Goal: Information Seeking & Learning: Find specific page/section

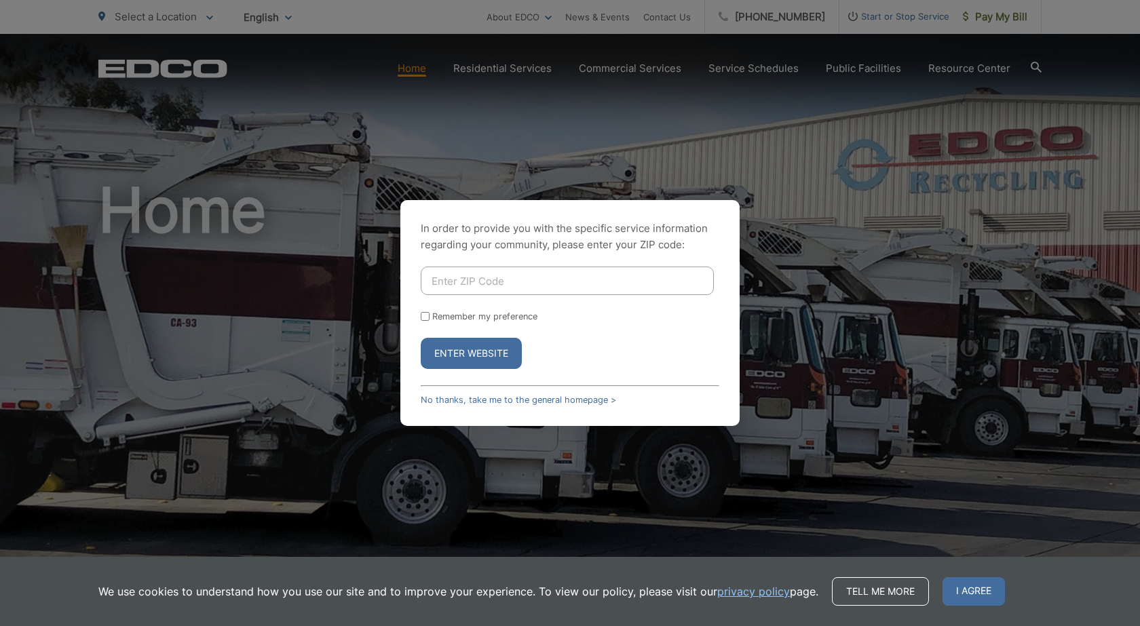
click at [580, 273] on input "Enter ZIP Code" at bounding box center [567, 281] width 293 height 28
type input "90806"
click at [468, 358] on button "Enter Website" at bounding box center [471, 353] width 101 height 31
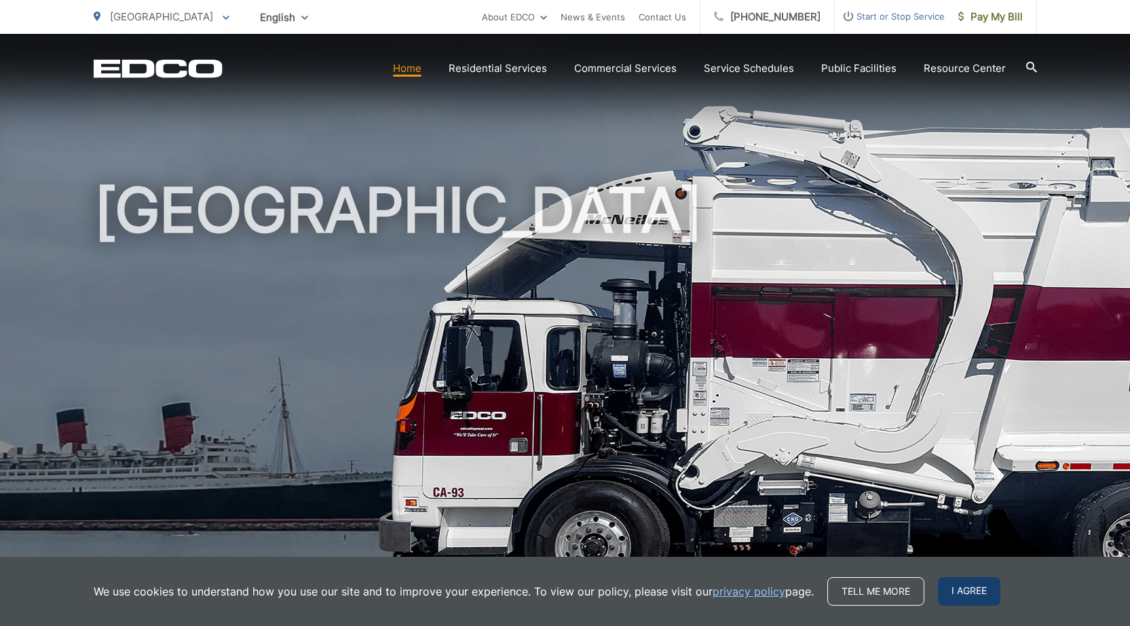
click at [959, 590] on span "I agree" at bounding box center [969, 591] width 62 height 28
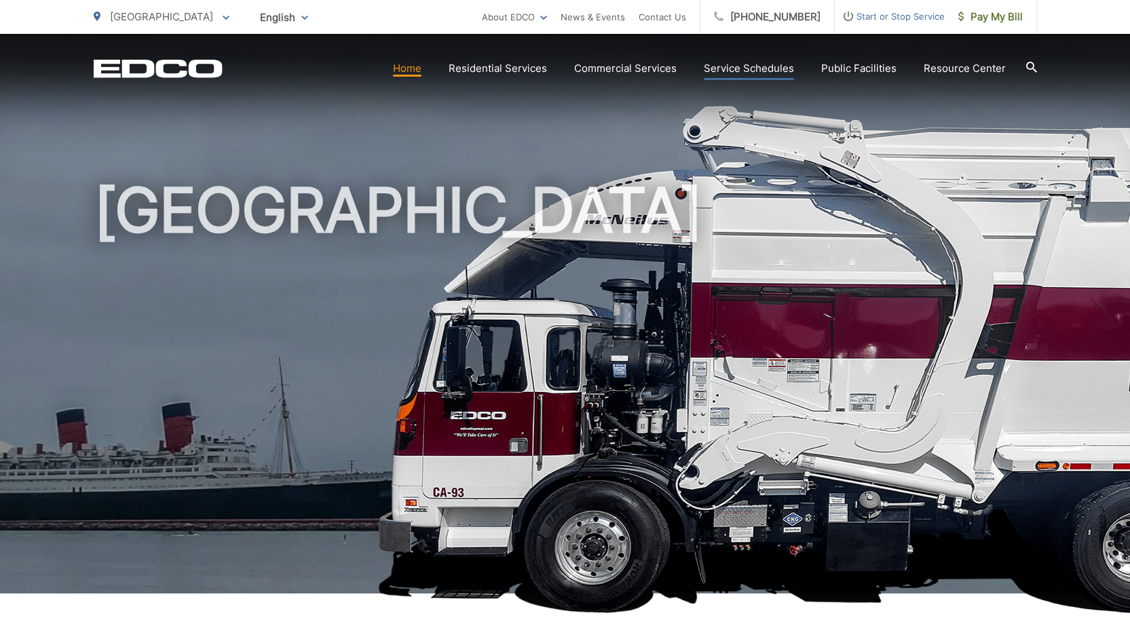
click at [751, 71] on link "Service Schedules" at bounding box center [749, 68] width 90 height 16
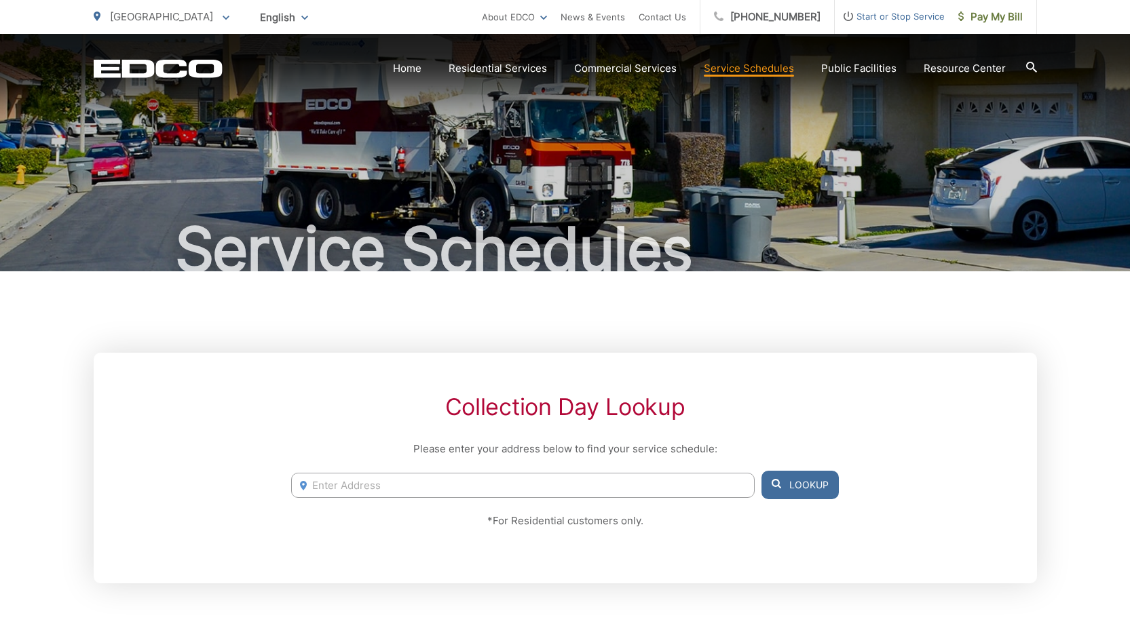
click at [374, 492] on input "Enter Address" at bounding box center [522, 485] width 463 height 25
type input "2552 Eucalyptus ave, long beach ca 90806"
click at [791, 482] on button "Lookup" at bounding box center [799, 485] width 77 height 28
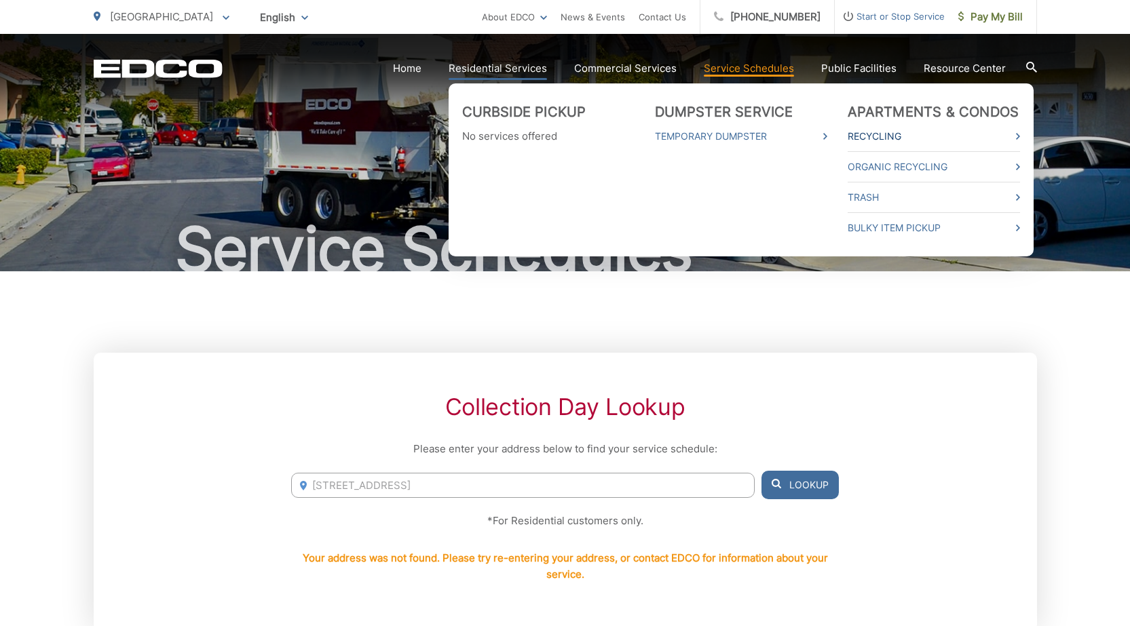
click at [916, 131] on link "Recycling" at bounding box center [933, 136] width 172 height 16
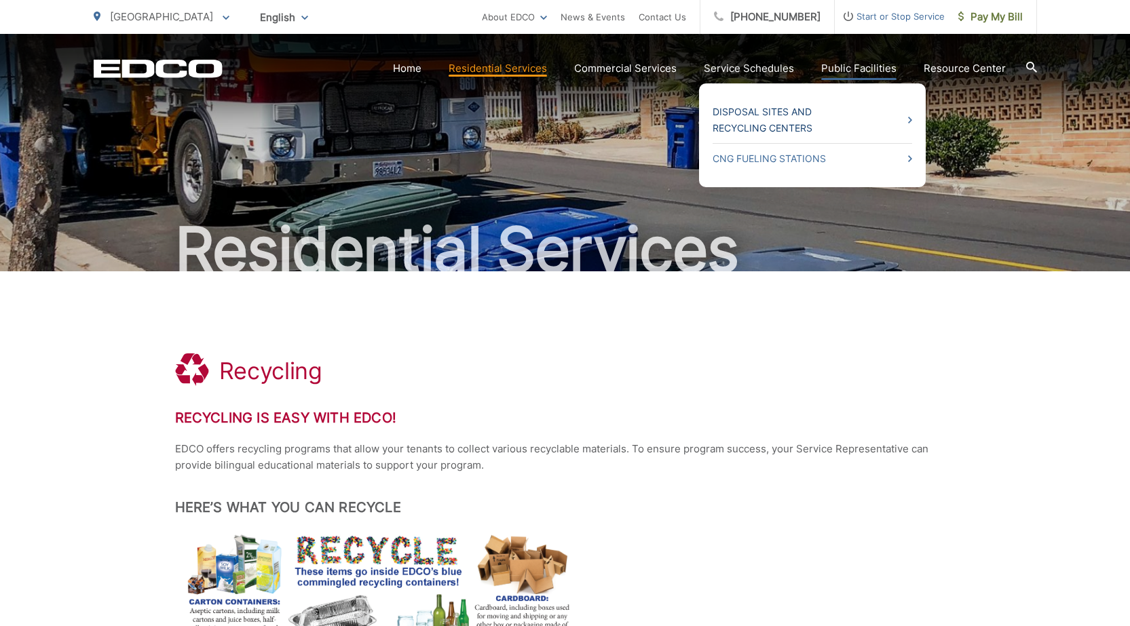
click at [786, 114] on link "Disposal Sites and Recycling Centers" at bounding box center [811, 120] width 199 height 33
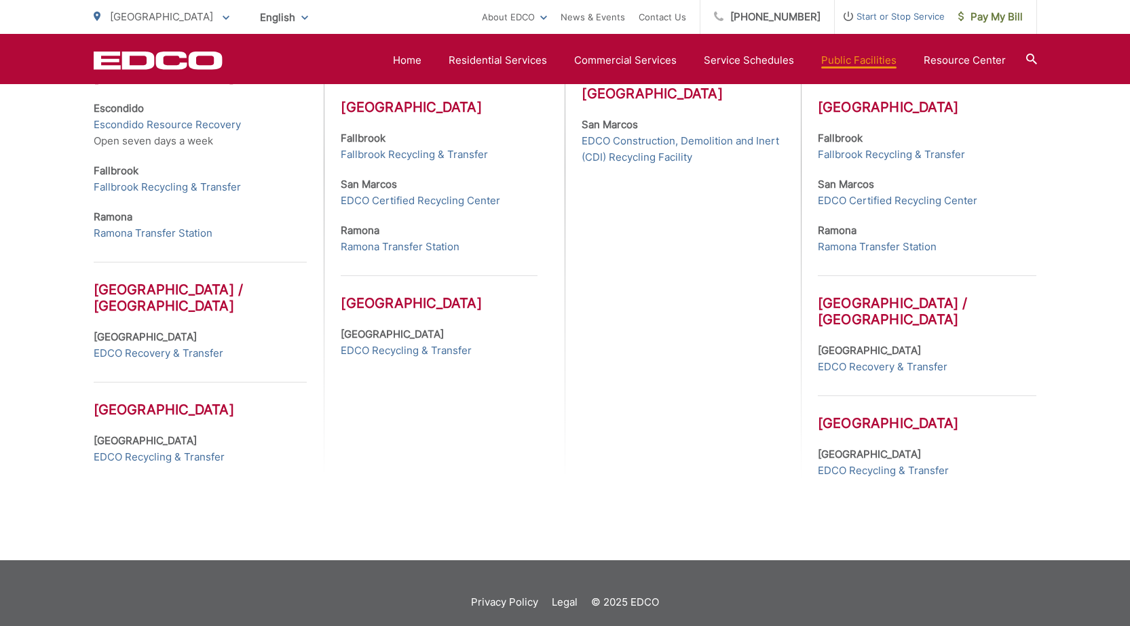
scroll to position [651, 0]
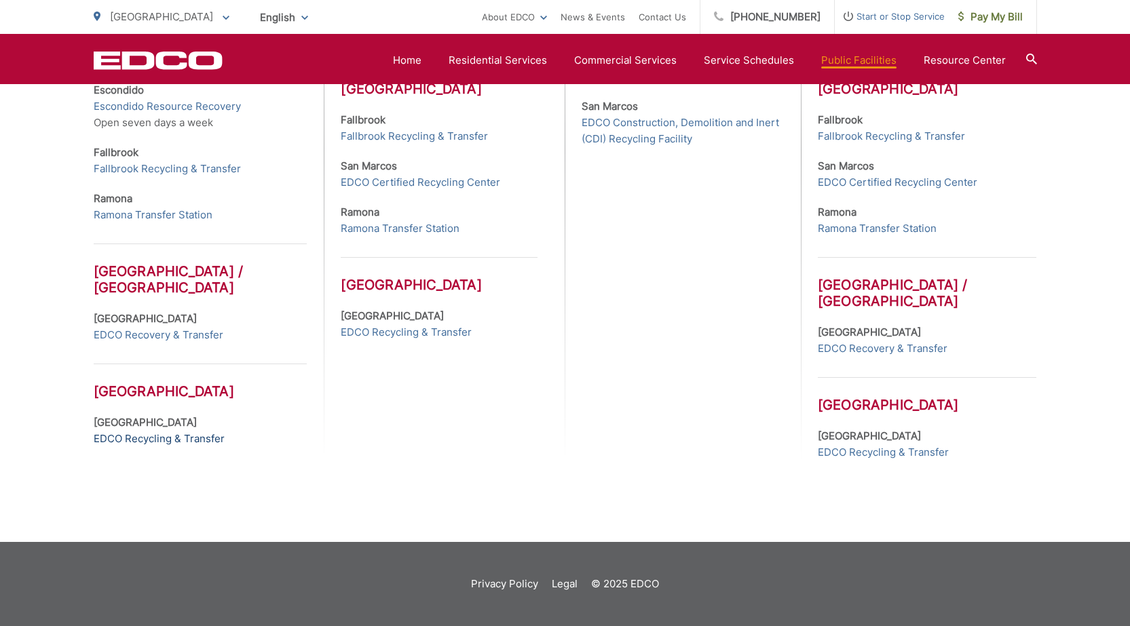
click at [151, 440] on link "EDCO Recycling & Transfer" at bounding box center [159, 439] width 131 height 16
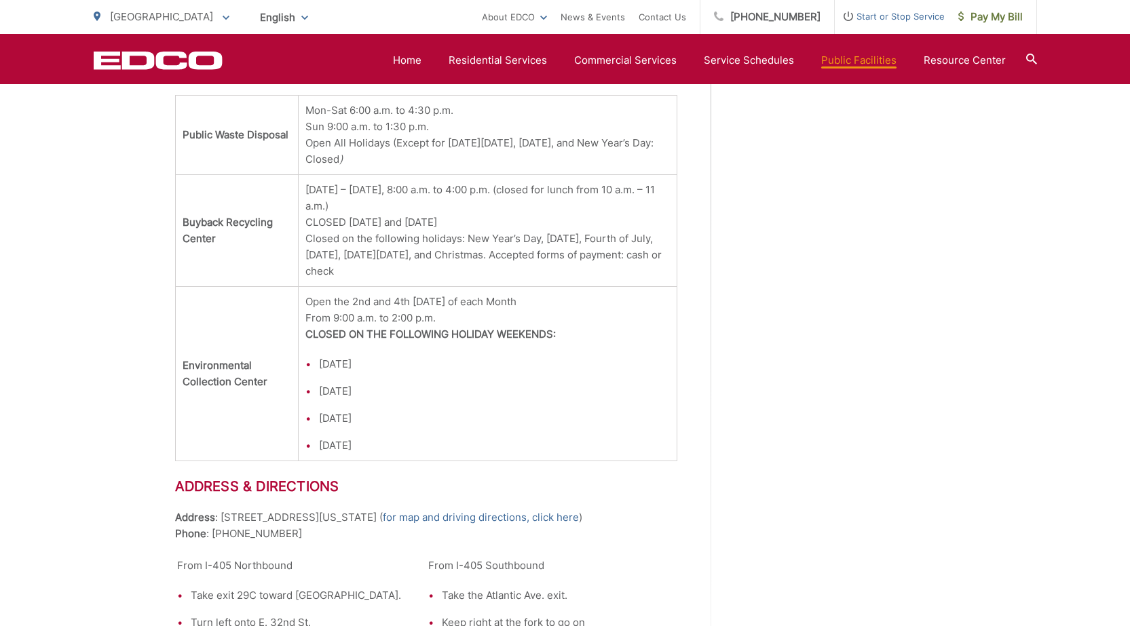
scroll to position [1628, 0]
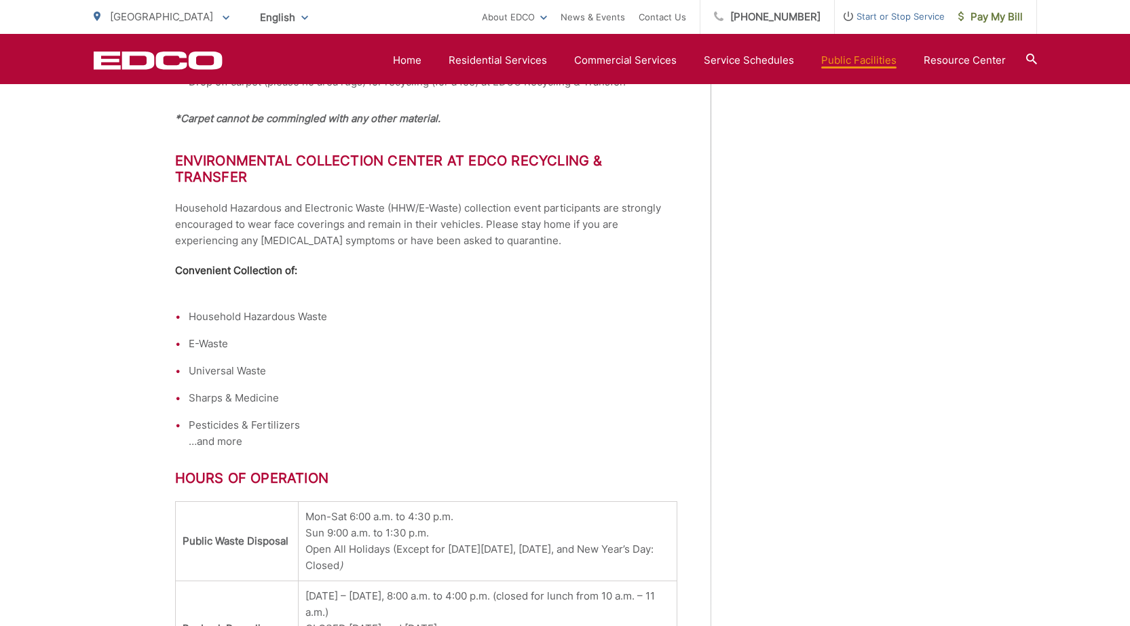
scroll to position [1086, 0]
